Goal: Task Accomplishment & Management: Complete application form

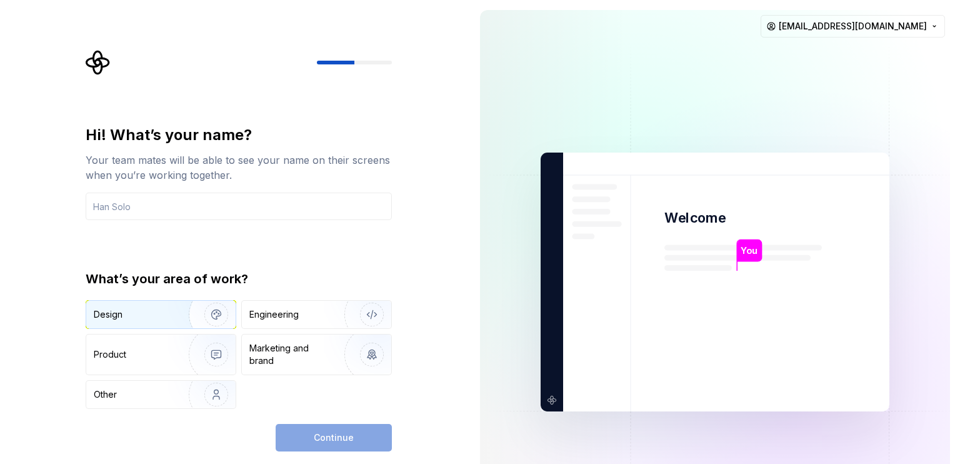
click at [166, 321] on div "Design" at bounding box center [160, 315] width 149 height 28
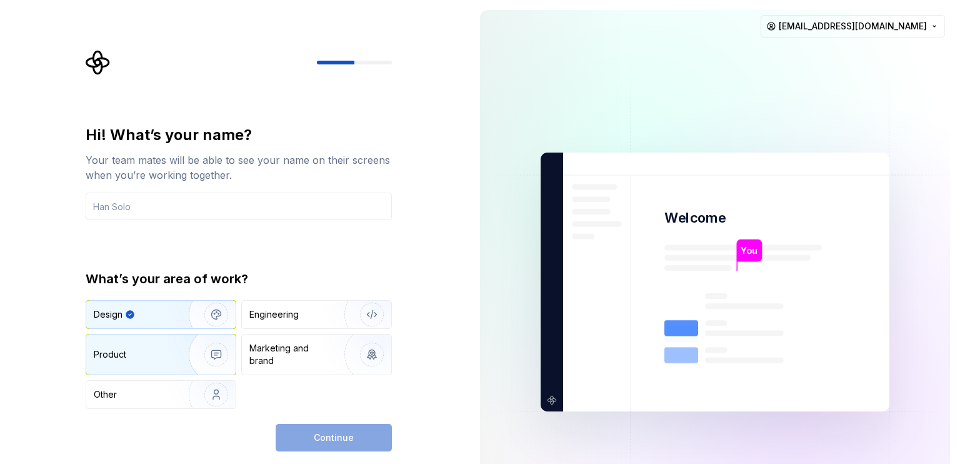
click at [150, 349] on div "Product" at bounding box center [135, 354] width 83 height 13
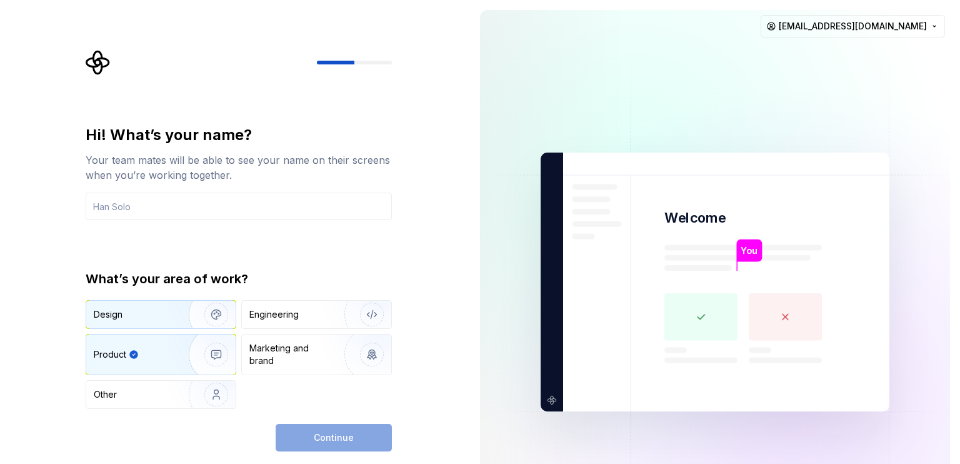
click at [163, 305] on div "Design" at bounding box center [160, 315] width 149 height 28
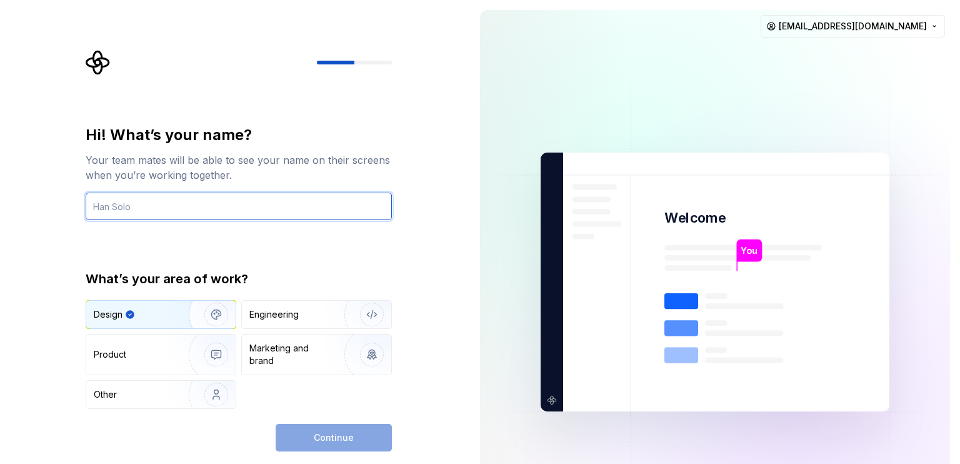
click at [153, 209] on input "text" at bounding box center [239, 207] width 306 height 28
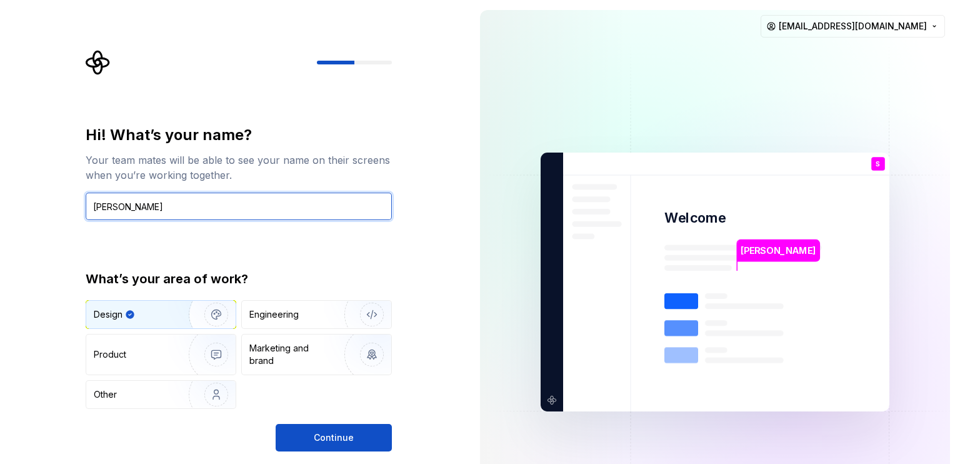
type input "Siva"
click at [149, 234] on div "Hi! What’s your name? Your team mates will be able to see your name on their sc…" at bounding box center [239, 267] width 306 height 284
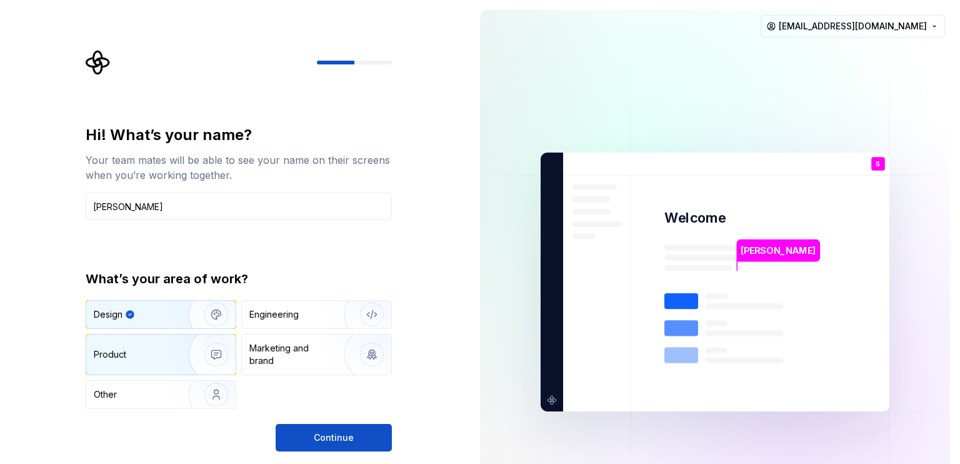
click at [142, 364] on div "Product" at bounding box center [160, 354] width 149 height 40
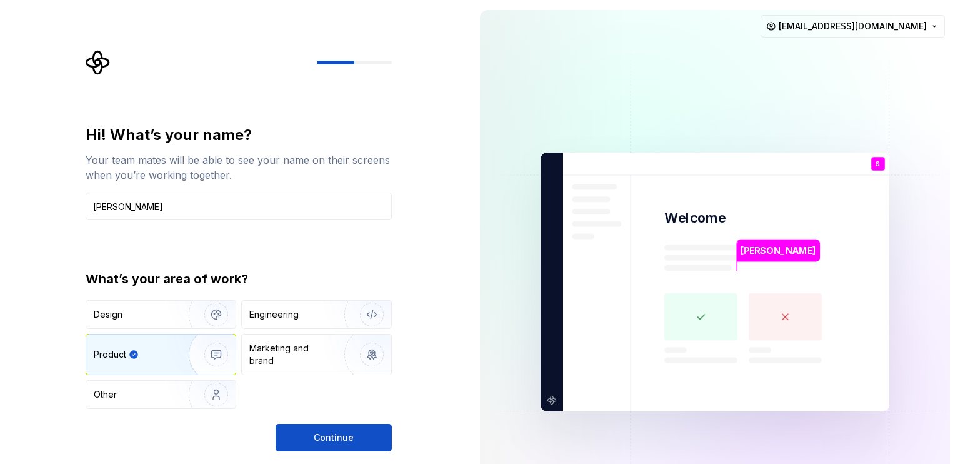
click at [215, 351] on img "button" at bounding box center [208, 355] width 80 height 84
click at [176, 314] on img "button" at bounding box center [208, 315] width 80 height 84
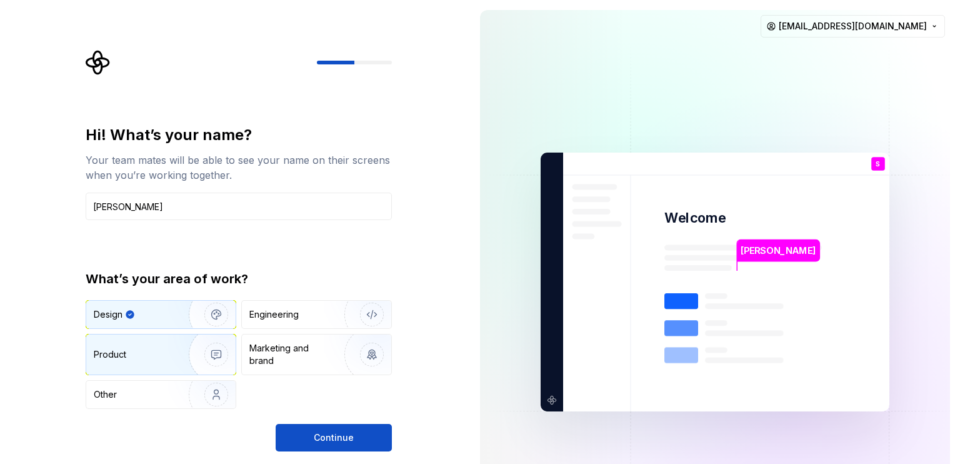
click at [191, 348] on img "button" at bounding box center [208, 355] width 80 height 84
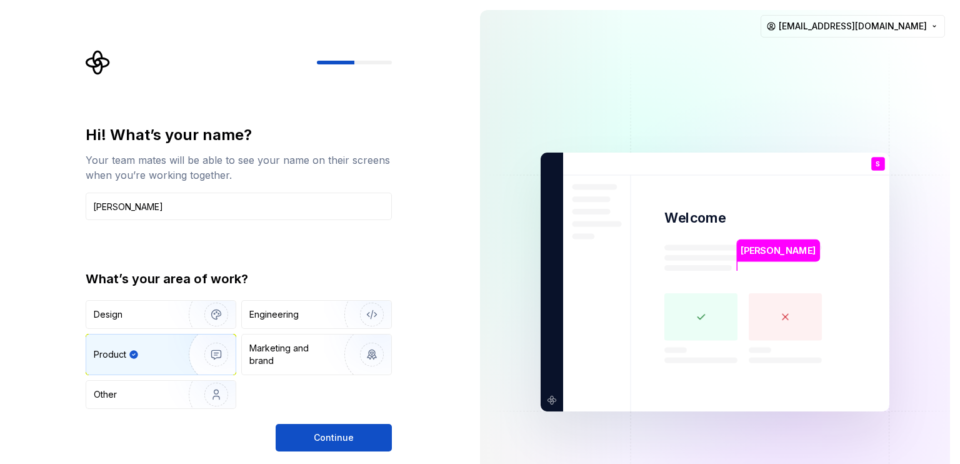
type button "Product"
click at [180, 320] on img "button" at bounding box center [208, 315] width 80 height 84
type button "Design"
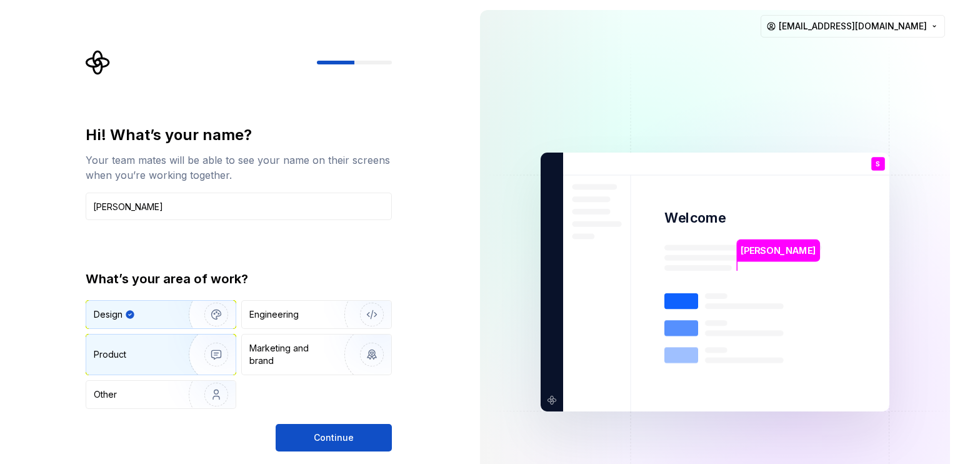
click at [176, 348] on img "button" at bounding box center [208, 355] width 80 height 84
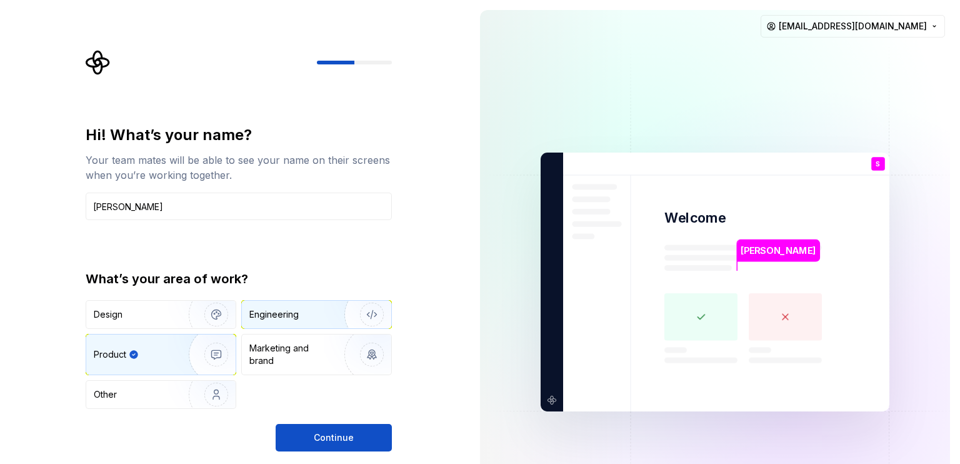
click at [277, 316] on div "Engineering" at bounding box center [273, 314] width 49 height 13
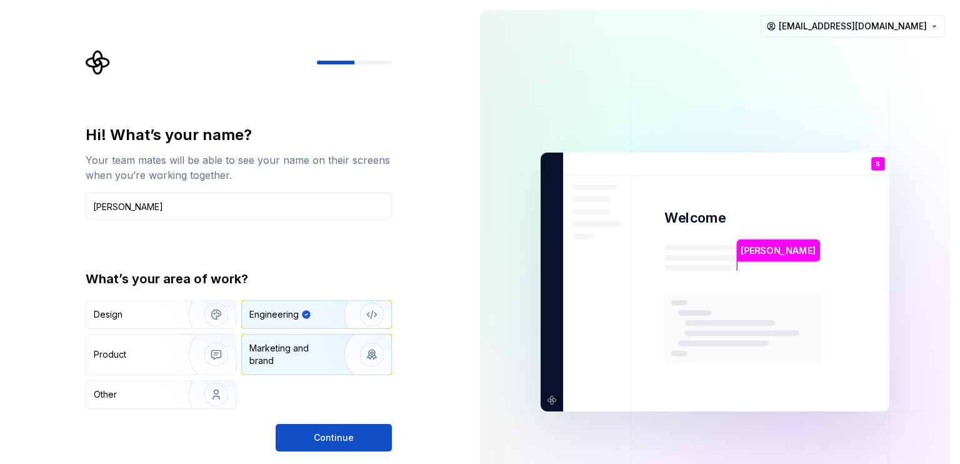
click at [279, 347] on div "Marketing and brand" at bounding box center [291, 354] width 84 height 25
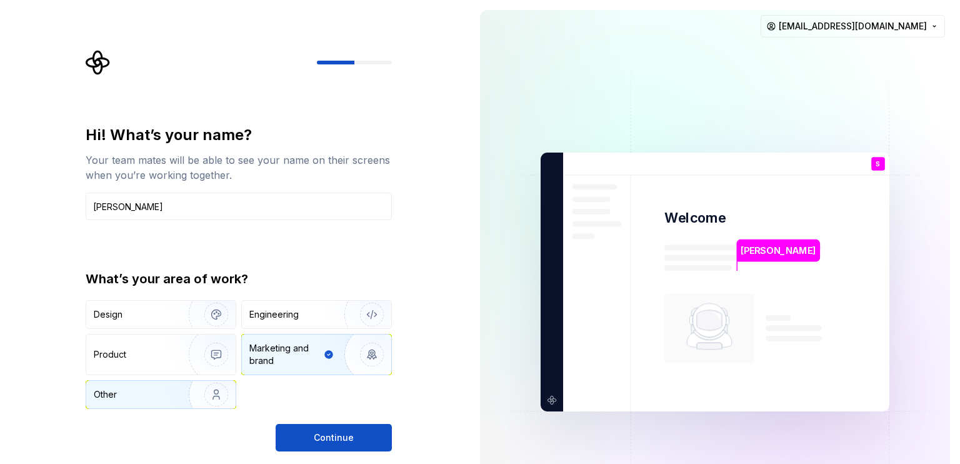
click at [158, 392] on div "Other" at bounding box center [130, 394] width 73 height 13
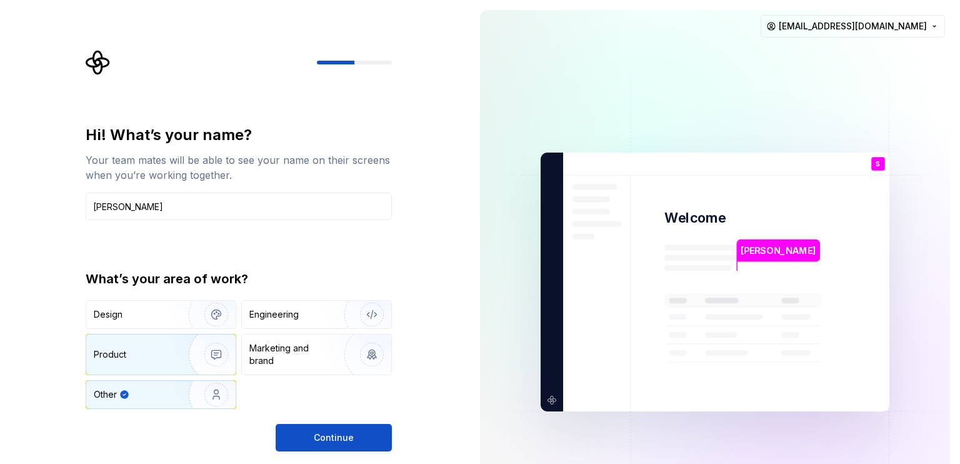
click at [147, 353] on div "Product" at bounding box center [135, 354] width 83 height 13
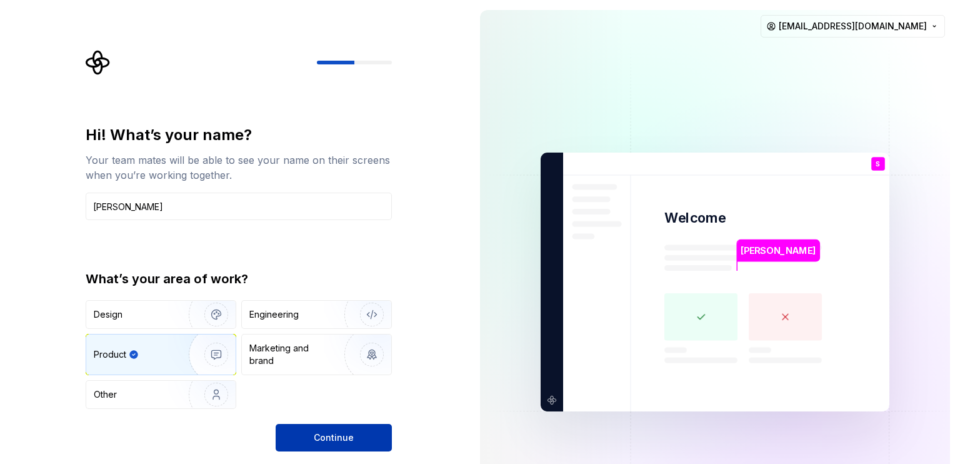
click at [321, 431] on span "Continue" at bounding box center [334, 437] width 40 height 13
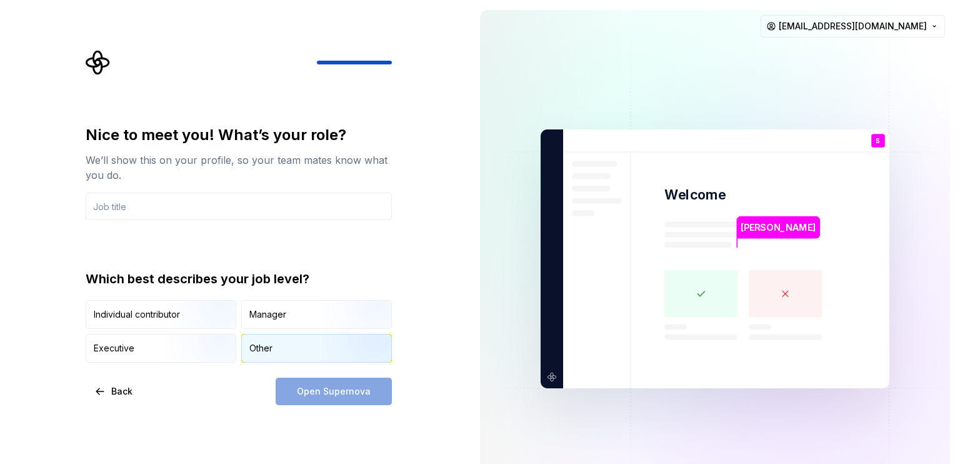
click at [271, 351] on div "Other" at bounding box center [260, 348] width 23 height 13
click at [153, 202] on input "text" at bounding box center [239, 207] width 306 height 28
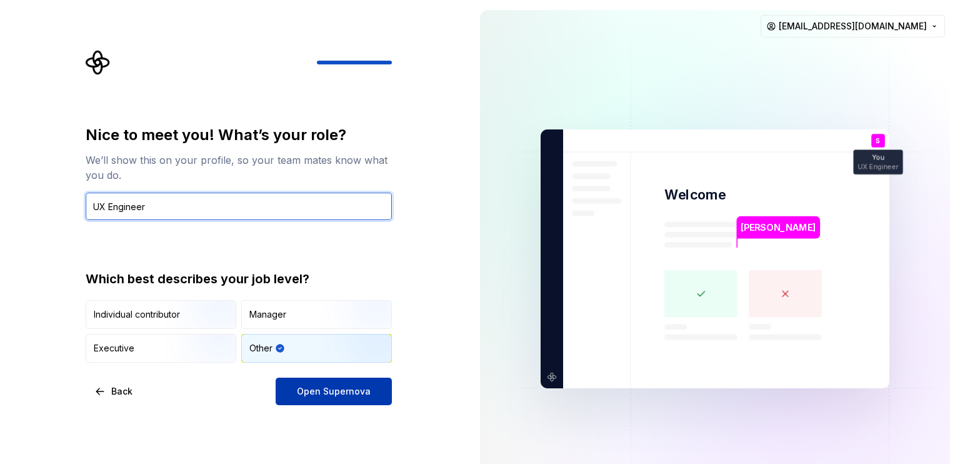
type input "UX Engineer"
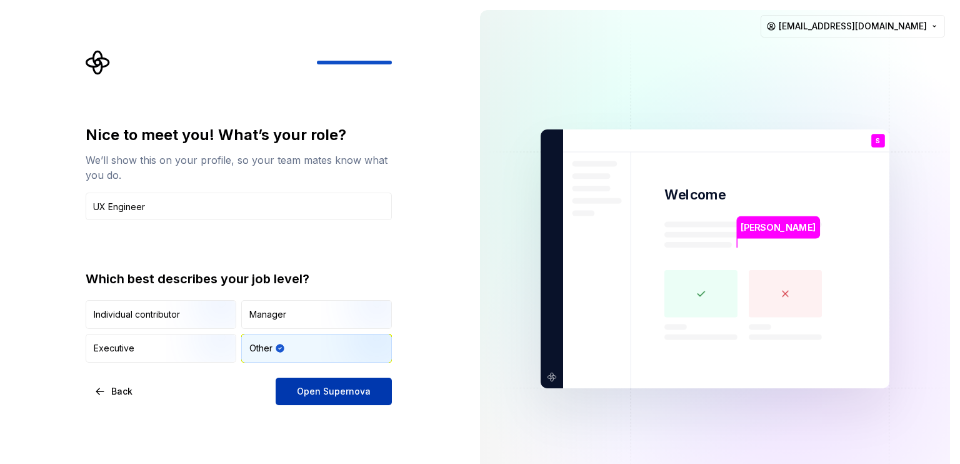
click at [306, 390] on span "Open Supernova" at bounding box center [334, 391] width 74 height 13
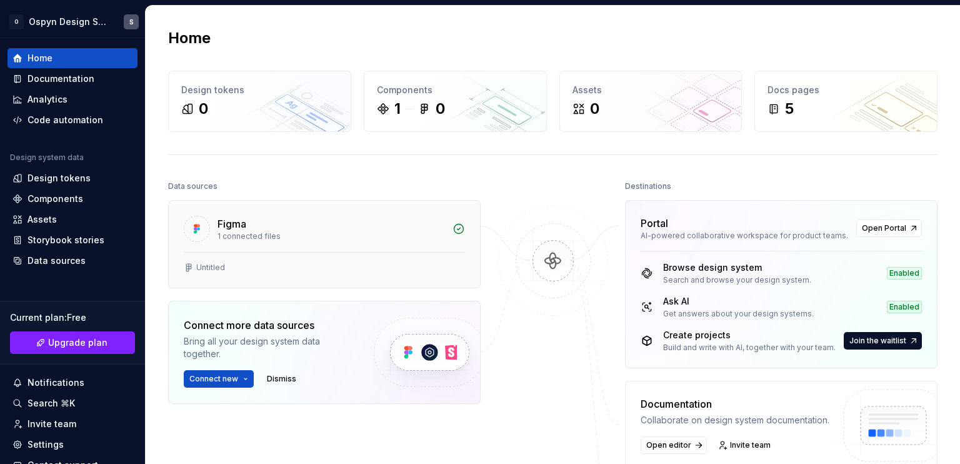
click at [208, 263] on div "Untitled" at bounding box center [210, 268] width 29 height 10
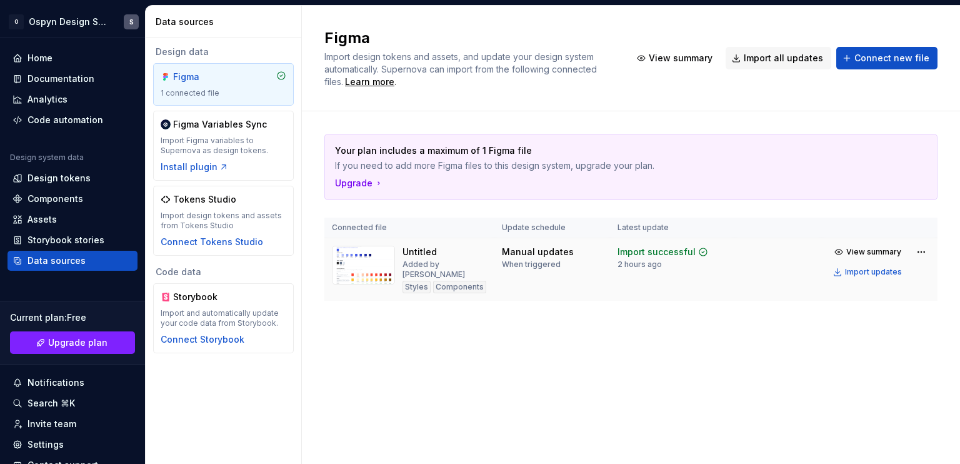
click at [441, 248] on div "Untitled Added by Vinod Styles Components" at bounding box center [445, 270] width 84 height 48
click at [426, 259] on div "Added by Vinod" at bounding box center [445, 269] width 84 height 20
click at [517, 279] on td "Manual updates When triggered" at bounding box center [553, 269] width 116 height 63
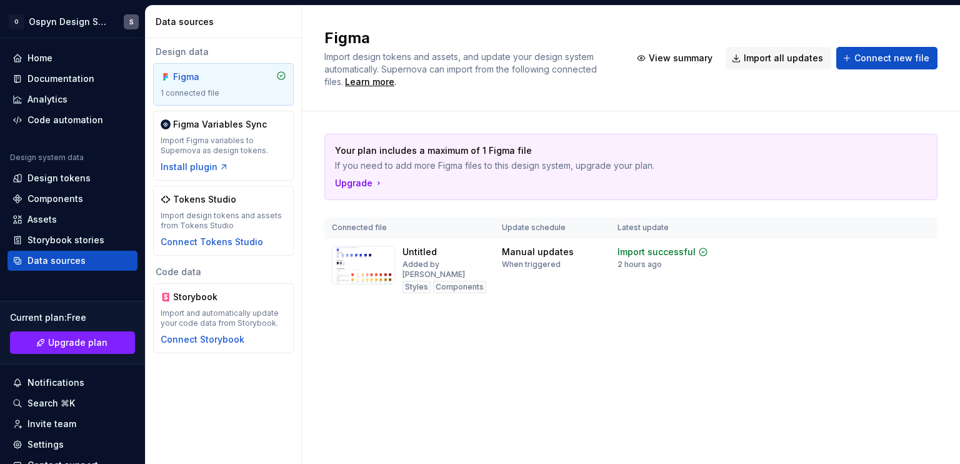
click at [553, 324] on div "Your plan includes a maximum of 1 Figma file If you need to add more Figma file…" at bounding box center [630, 229] width 613 height 237
click at [67, 54] on div "Home" at bounding box center [73, 58] width 120 height 13
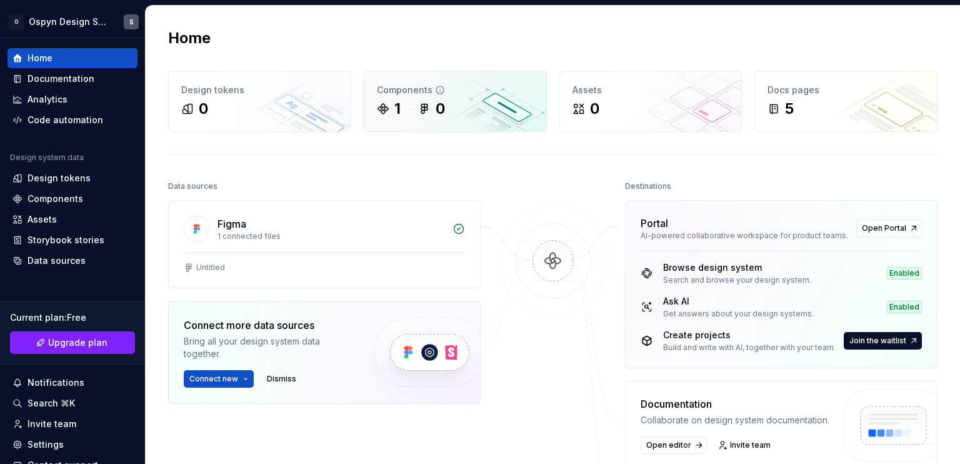
click at [391, 104] on div "1" at bounding box center [389, 109] width 24 height 20
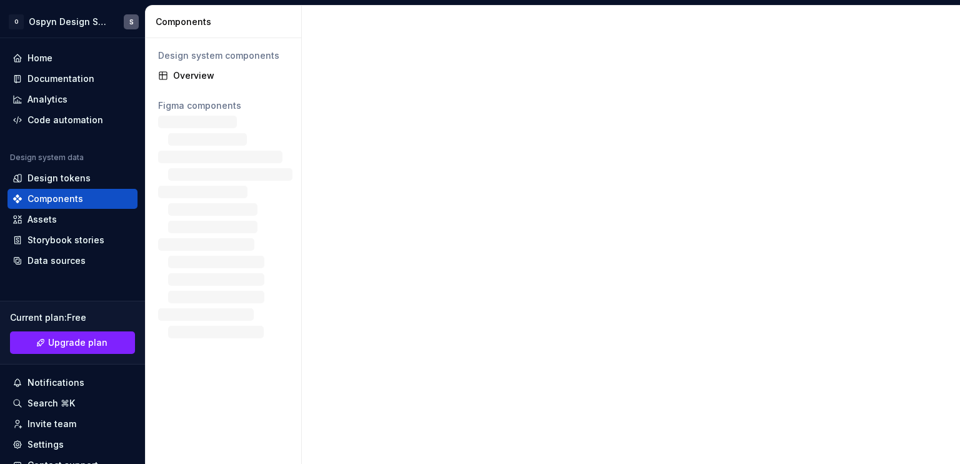
click at [391, 104] on div at bounding box center [631, 235] width 658 height 458
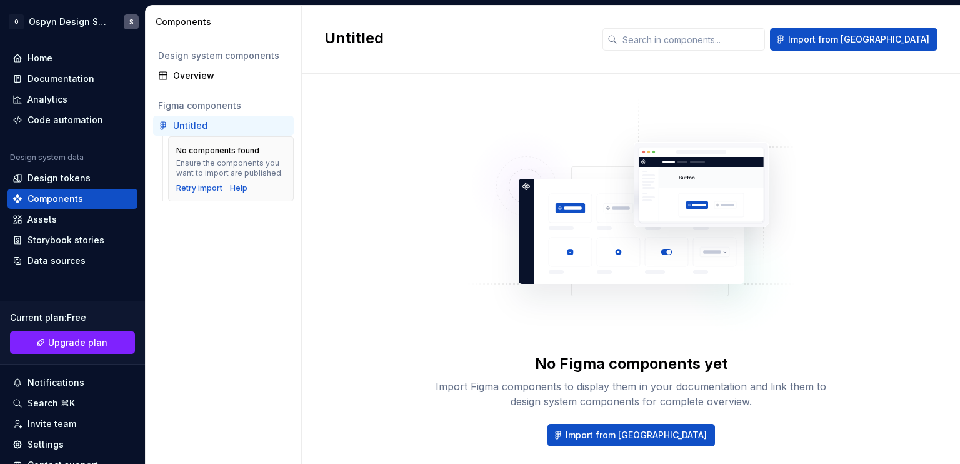
click at [529, 336] on img at bounding box center [631, 221] width 329 height 250
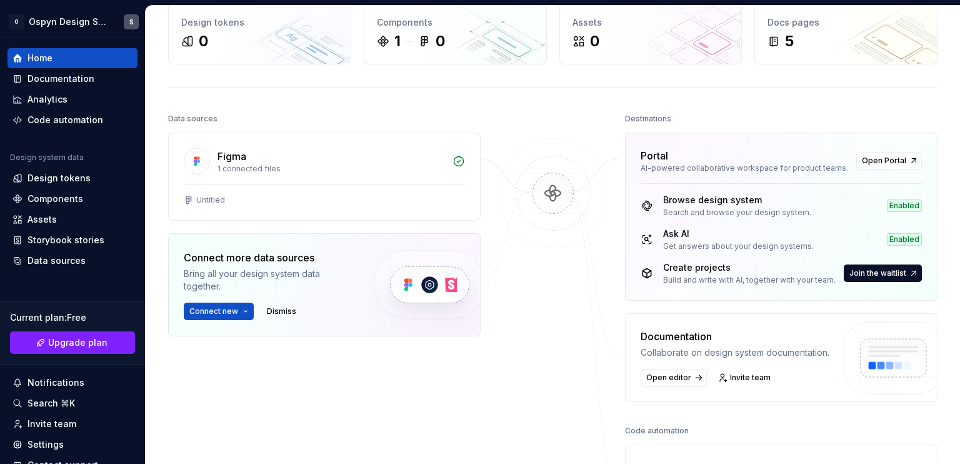
scroll to position [68, 0]
click at [63, 176] on div "Design tokens" at bounding box center [59, 178] width 63 height 13
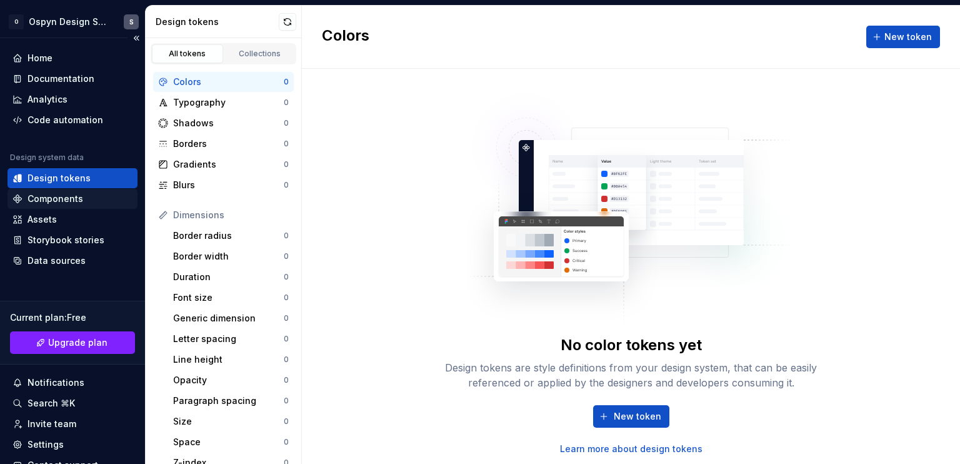
click at [49, 204] on div "Components" at bounding box center [73, 199] width 130 height 20
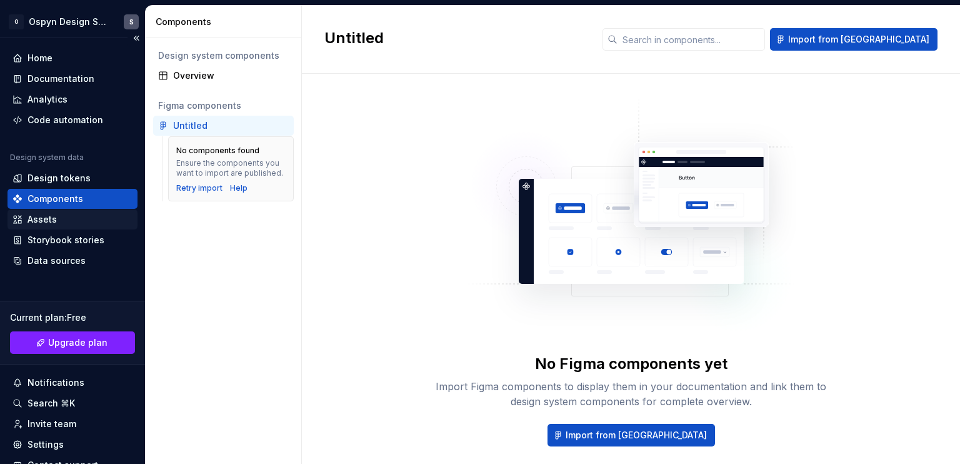
click at [31, 223] on div "Assets" at bounding box center [42, 219] width 29 height 13
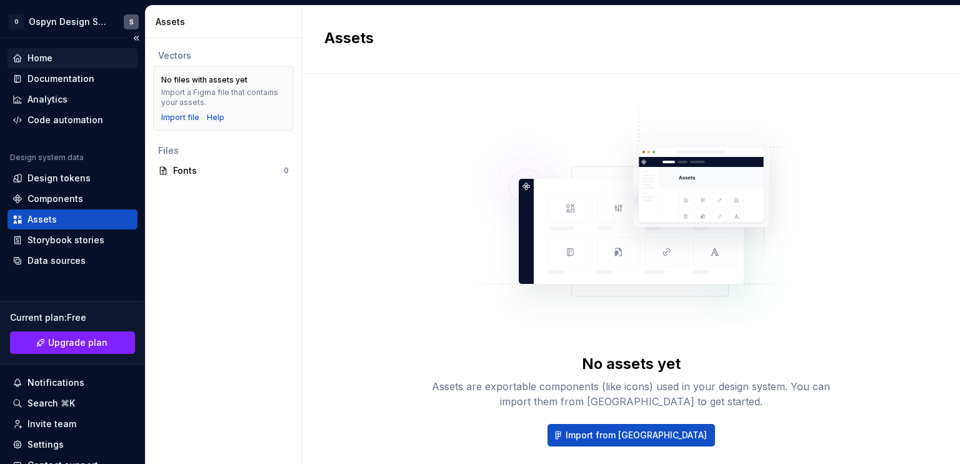
click at [49, 54] on div "Home" at bounding box center [40, 58] width 25 height 13
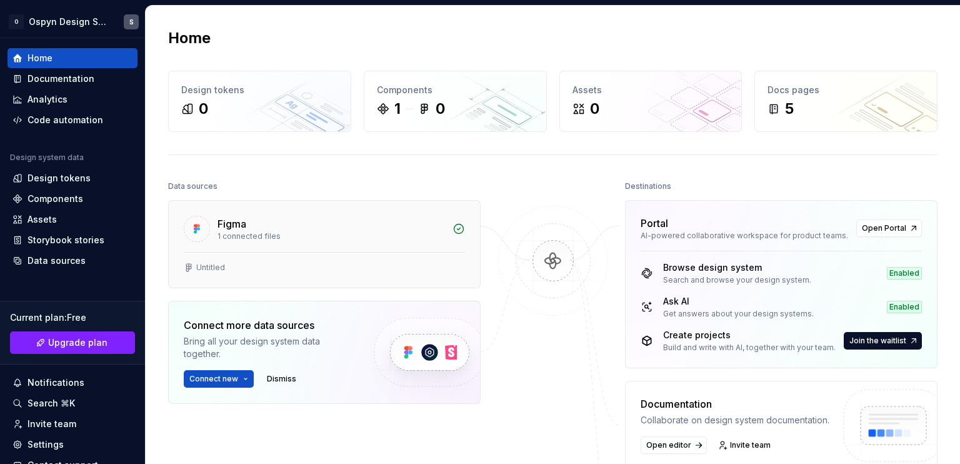
click at [295, 216] on div "Figma" at bounding box center [332, 223] width 228 height 15
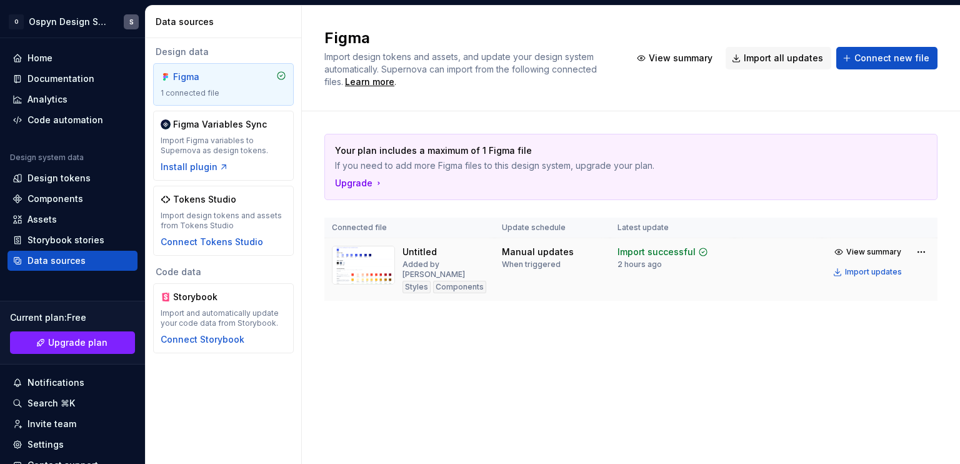
click at [463, 254] on div "Untitled Added by Vinod Styles Components" at bounding box center [445, 270] width 84 height 48
click at [516, 329] on div "Your plan includes a maximum of 1 Figma file If you need to add more Figma file…" at bounding box center [630, 229] width 613 height 237
click at [859, 247] on span "View summary" at bounding box center [873, 252] width 55 height 10
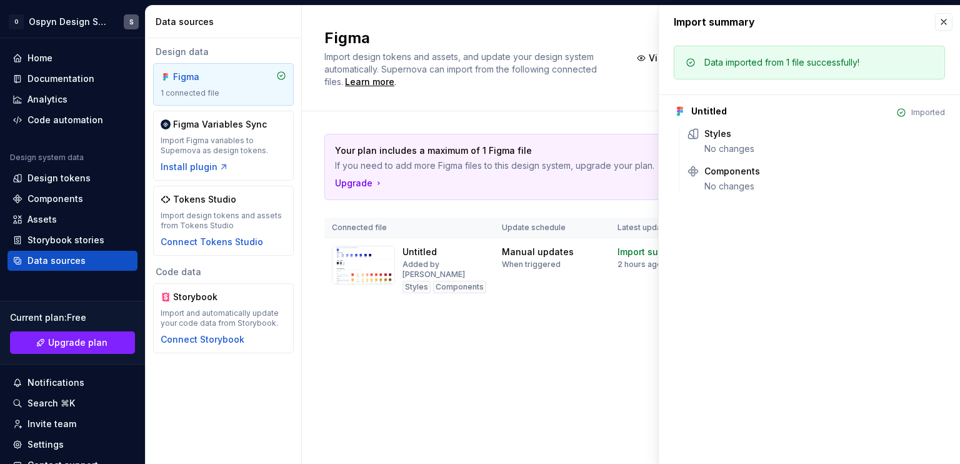
click at [615, 326] on div "Your plan includes a maximum of 1 Figma file If you need to add more Figma file…" at bounding box center [630, 229] width 613 height 237
click at [948, 26] on button "button" at bounding box center [944, 22] width 18 height 18
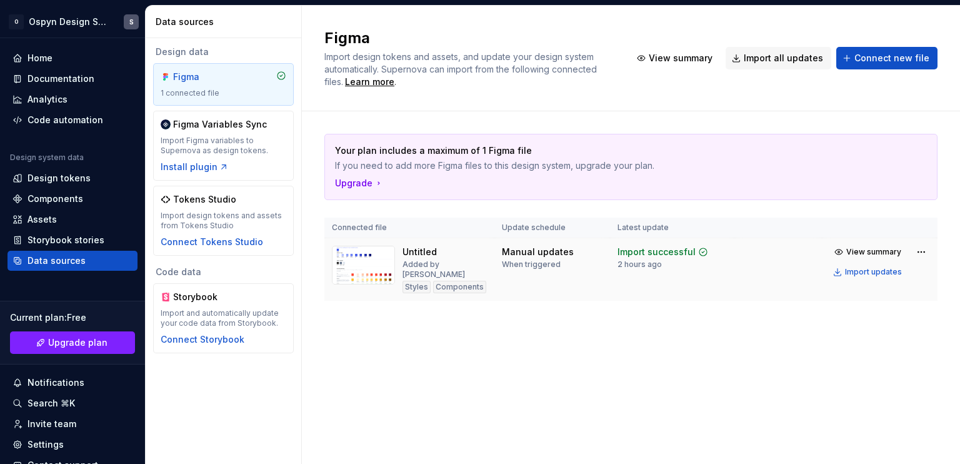
click at [787, 283] on td at bounding box center [779, 269] width 88 height 63
click at [855, 264] on button "Import updates" at bounding box center [869, 272] width 78 height 18
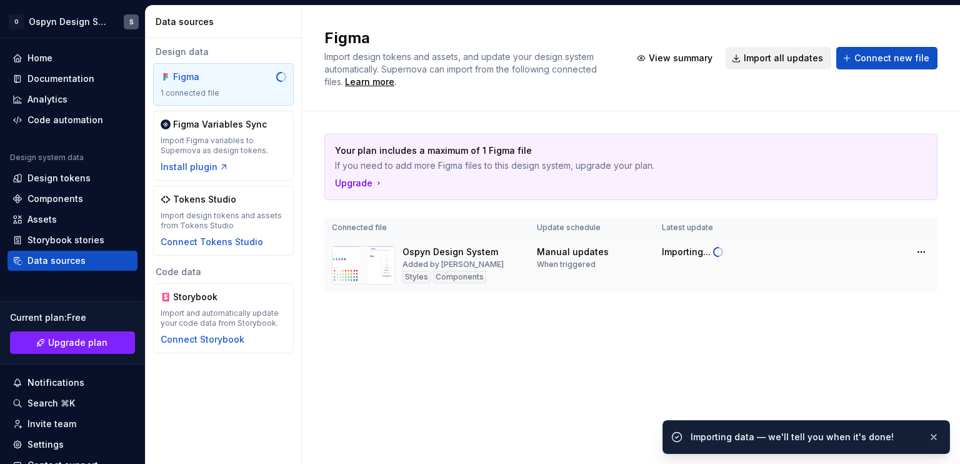
click at [767, 59] on span "Import all updates" at bounding box center [783, 58] width 79 height 13
